Goal: Information Seeking & Learning: Find specific page/section

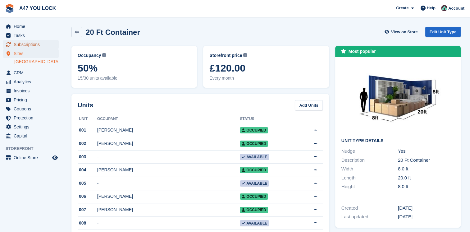
click at [28, 45] on span "Subscriptions" at bounding box center [32, 44] width 37 height 9
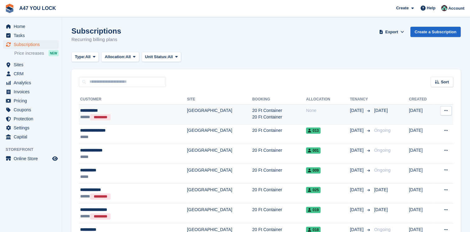
click at [187, 119] on td "[GEOGRAPHIC_DATA]" at bounding box center [219, 114] width 65 height 20
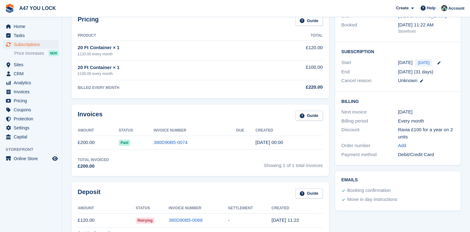
scroll to position [95, 0]
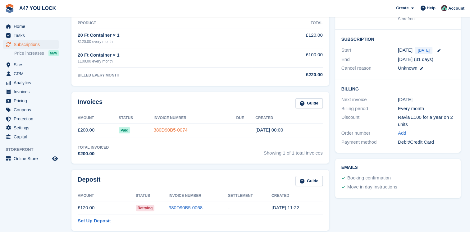
click at [170, 131] on link "380D90B5-0074" at bounding box center [171, 129] width 34 height 5
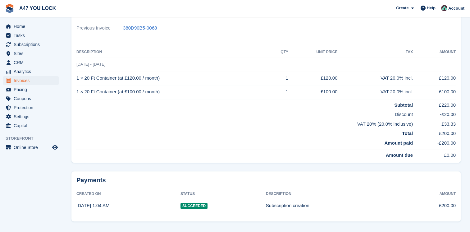
scroll to position [153, 0]
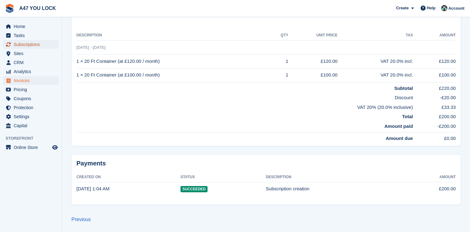
click at [34, 46] on span "Subscriptions" at bounding box center [32, 44] width 37 height 9
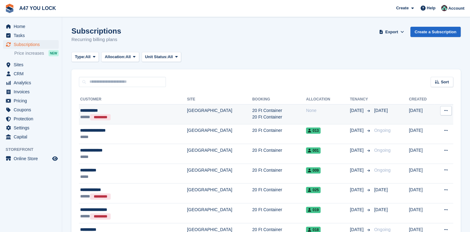
click at [445, 112] on icon at bounding box center [445, 110] width 3 height 4
click at [417, 124] on p "View customer" at bounding box center [421, 123] width 54 height 8
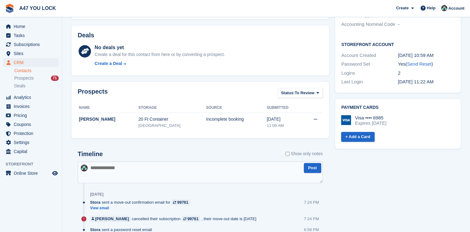
scroll to position [215, 0]
